Goal: Information Seeking & Learning: Learn about a topic

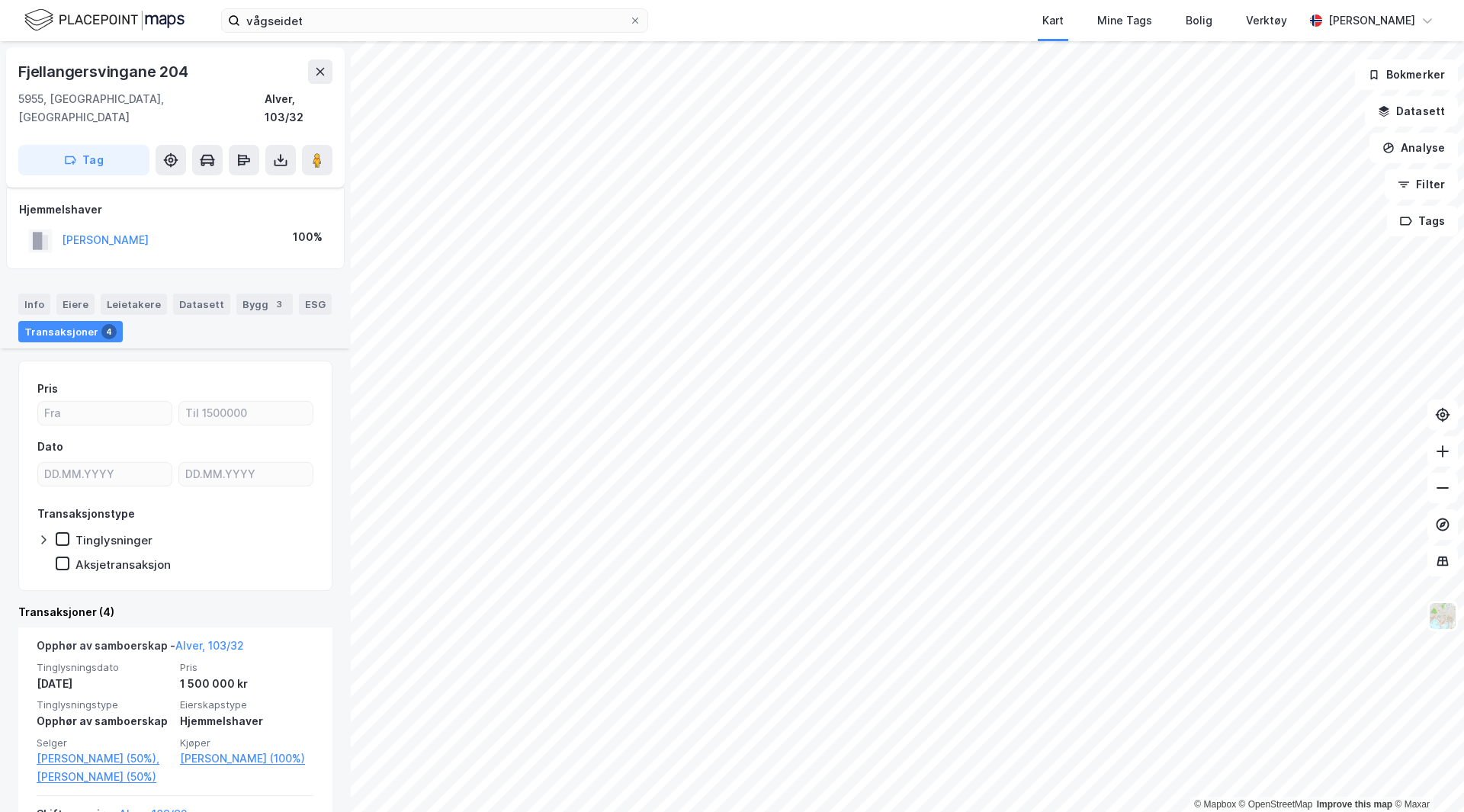
scroll to position [354, 0]
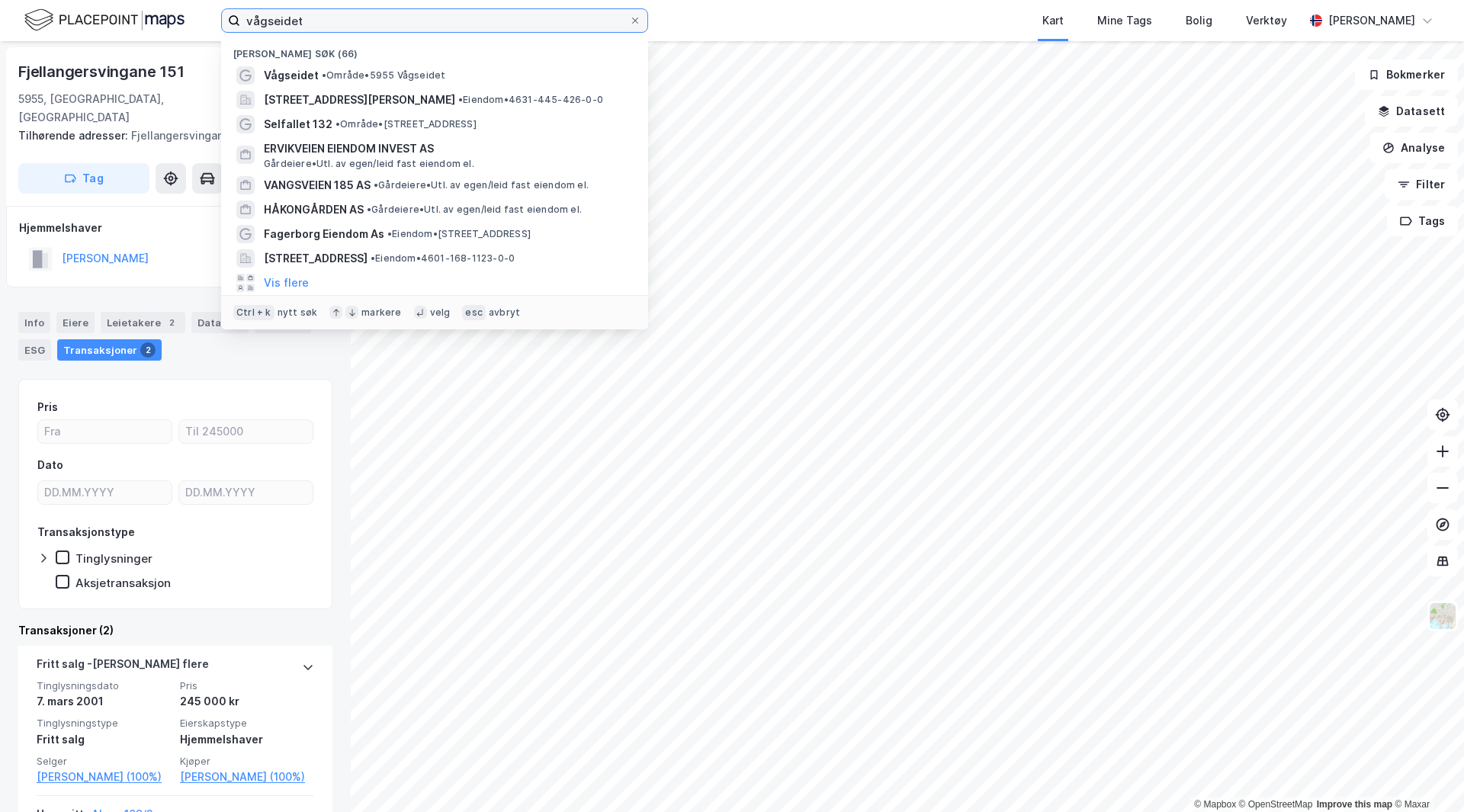
drag, startPoint x: 361, startPoint y: 21, endPoint x: 76, endPoint y: 49, distance: 286.4
click at [78, 49] on div "vågseidet Nylige søk (66) Vågseidet • Område • [STREET_ADDRESS][PERSON_NAME] • …" at bounding box center [732, 406] width 1464 height 812
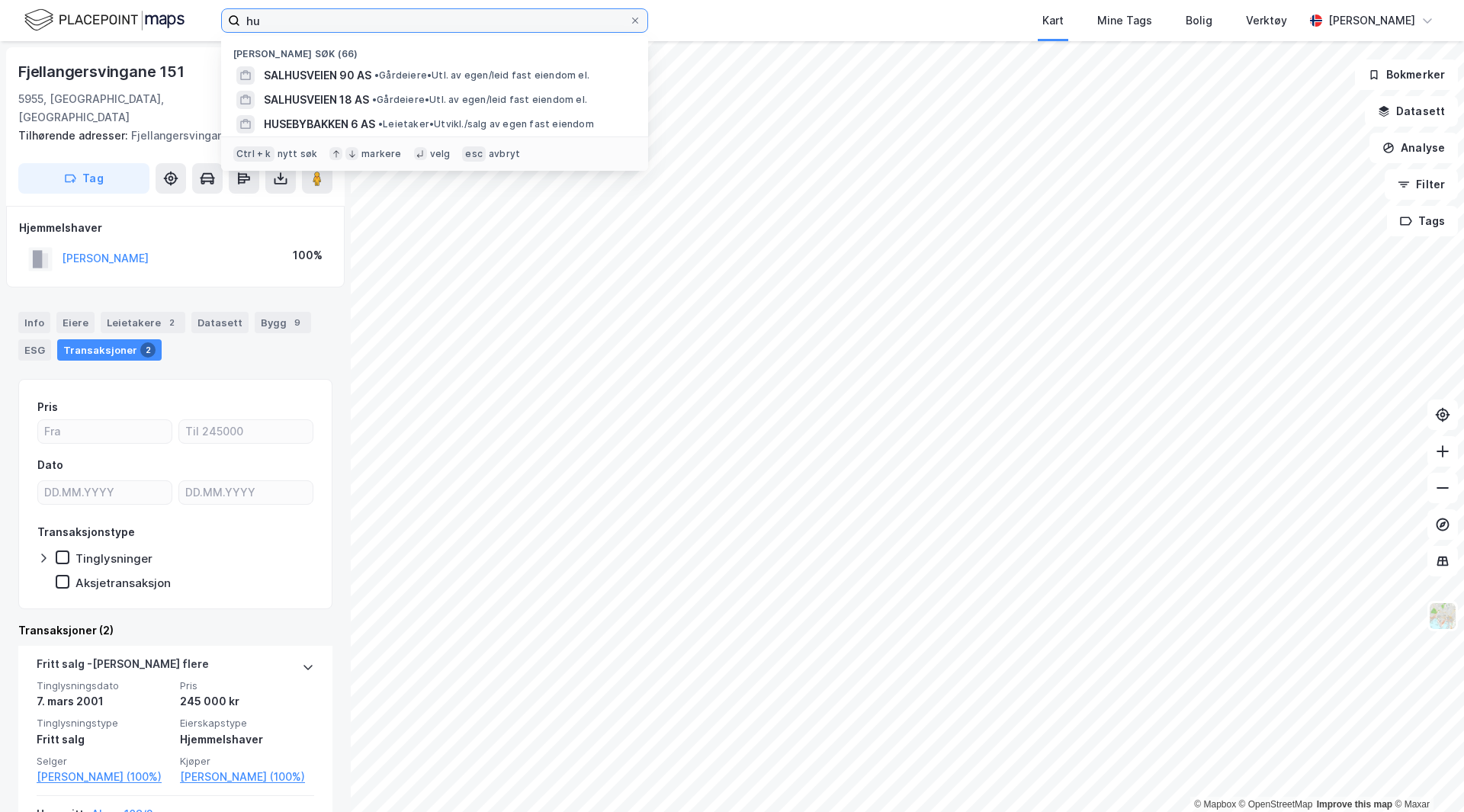
type input "h"
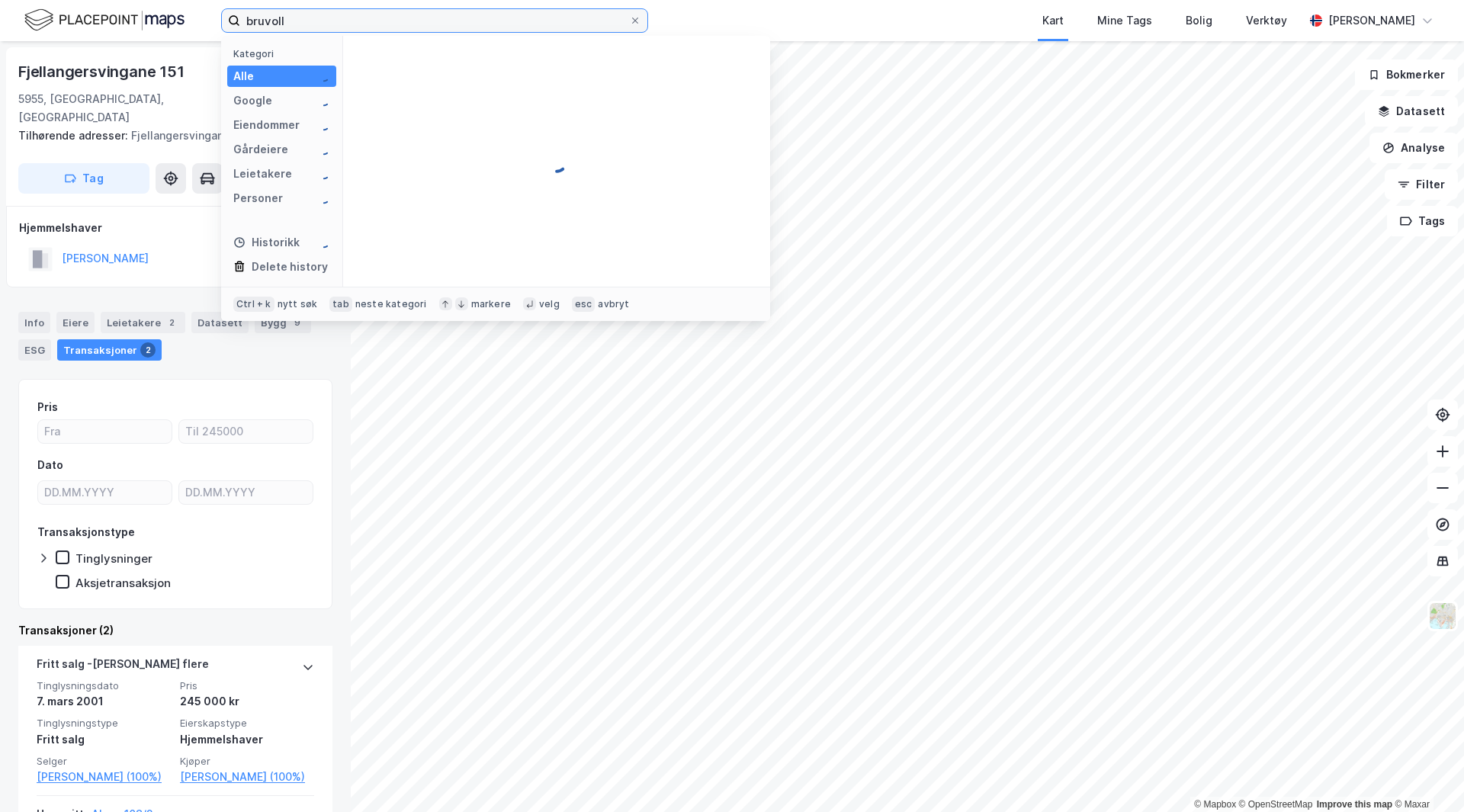
type input "bruvoll"
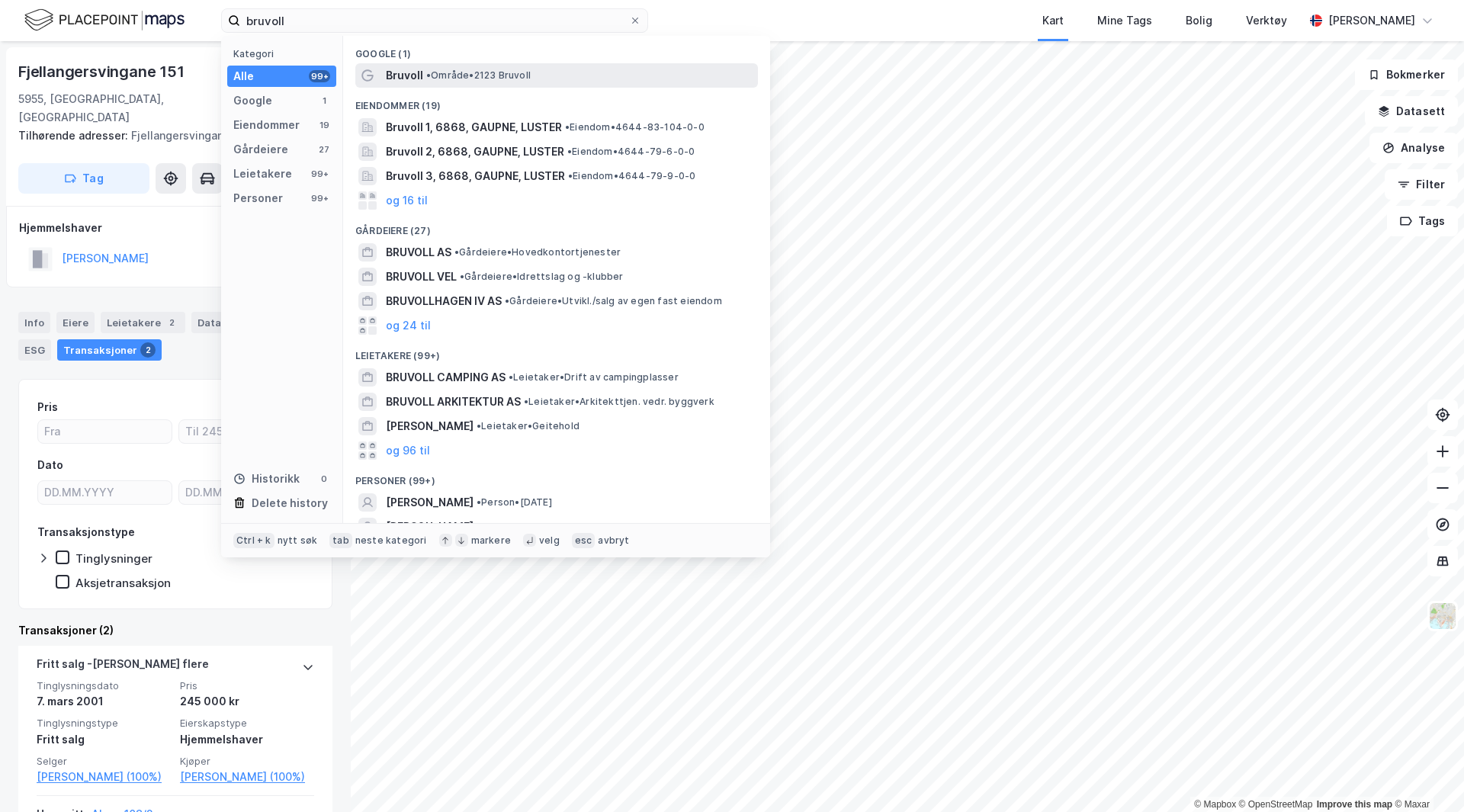
click at [475, 70] on span "• Område • 2123 [GEOGRAPHIC_DATA]" at bounding box center [479, 76] width 104 height 12
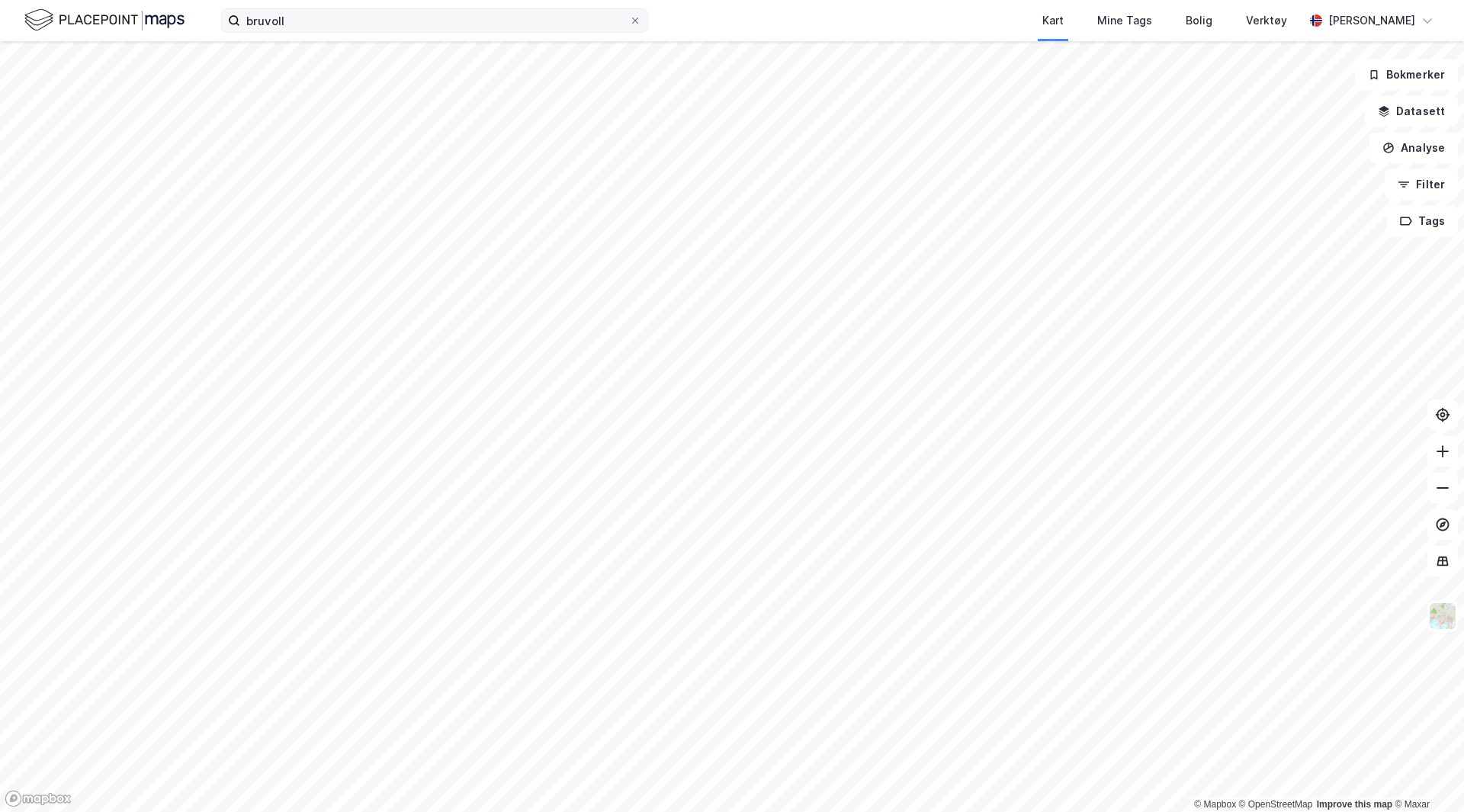
click at [314, 32] on label "bruvoll" at bounding box center [434, 21] width 427 height 25
click at [314, 32] on input "bruvoll" at bounding box center [434, 21] width 389 height 23
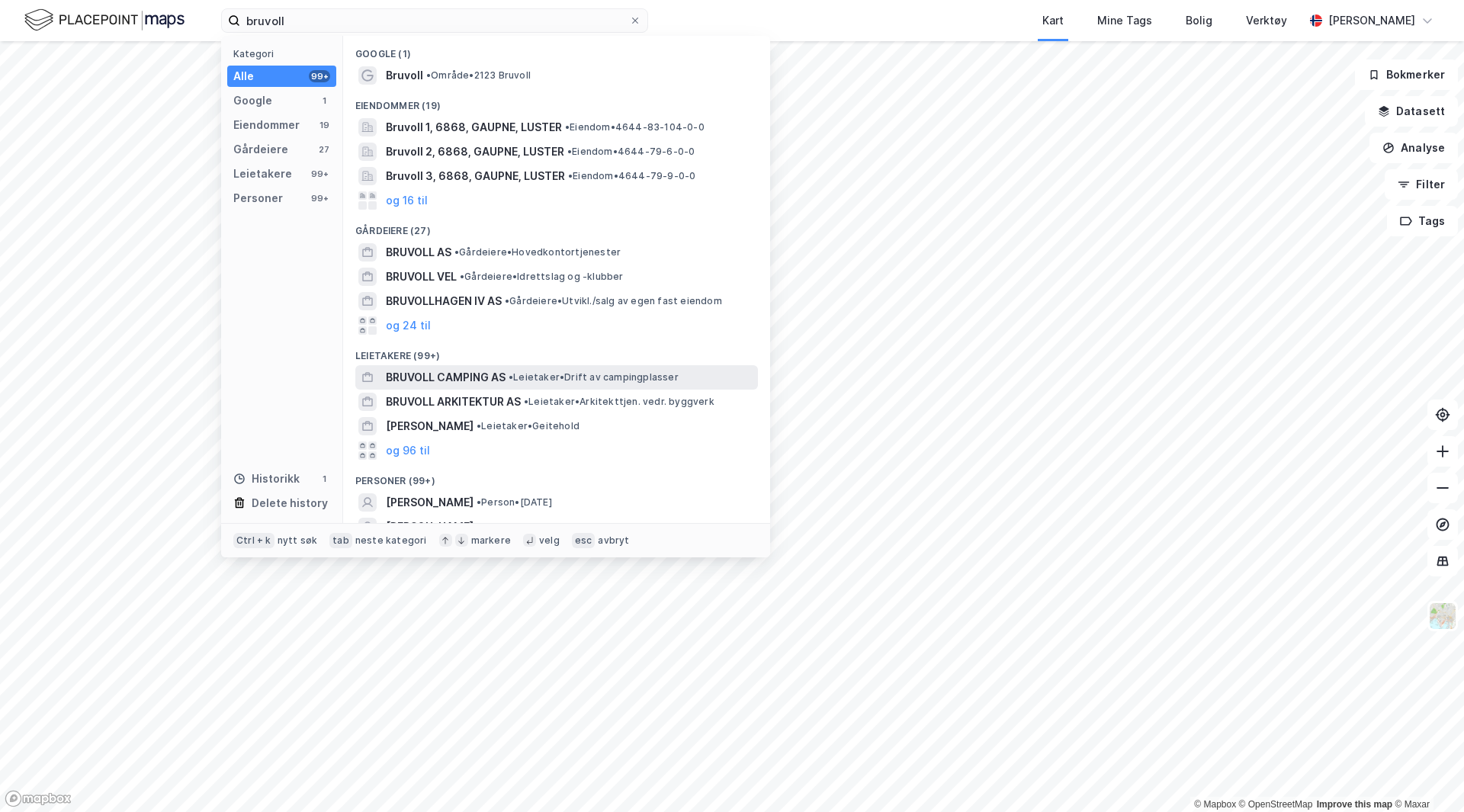
click at [478, 368] on span "BRUVOLL CAMPING AS" at bounding box center [446, 377] width 120 height 18
